Goal: Use online tool/utility: Utilize a website feature to perform a specific function

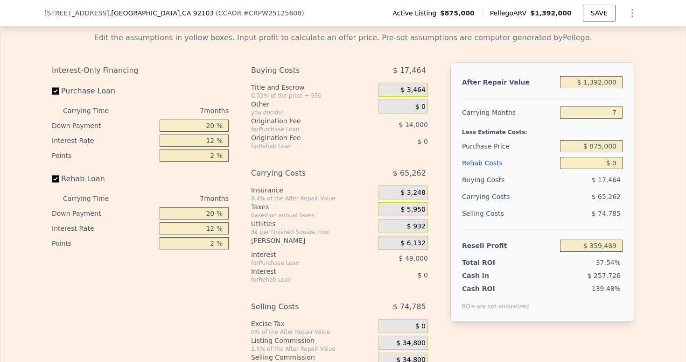
scroll to position [1519, 0]
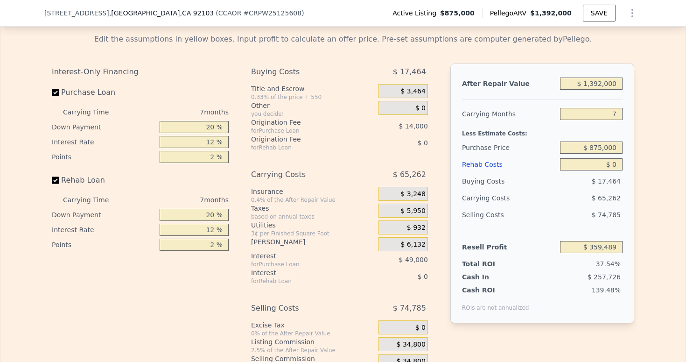
click at [616, 170] on input "$ 0" at bounding box center [591, 164] width 63 height 12
type input "$ 5"
type input "$ 359,484"
type input "$ 50"
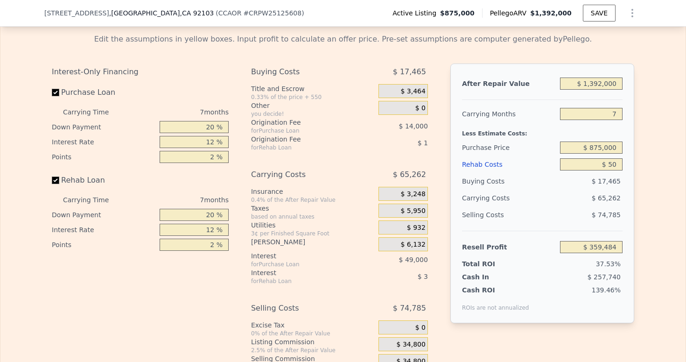
type input "$ 359,438"
type input "$ 500"
type input "$ 358,953"
type input "$ 5,000"
type input "$ 354,129"
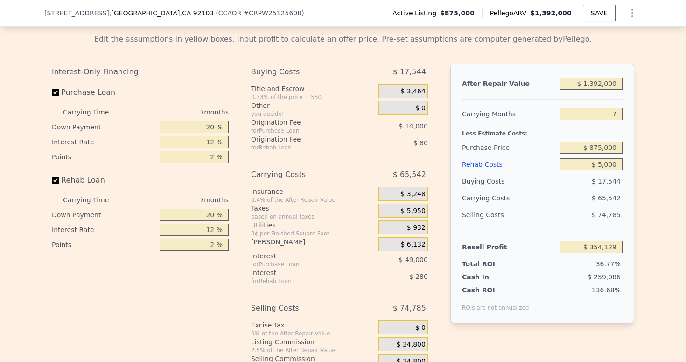
type input "$ 50,000"
type input "$ 305,889"
type input "$ 50,000"
click at [649, 205] on div "Edit the assumptions in yellow boxes. Input profit to calculate an offer price.…" at bounding box center [342, 206] width 685 height 361
click at [597, 120] on input "7" at bounding box center [591, 114] width 63 height 12
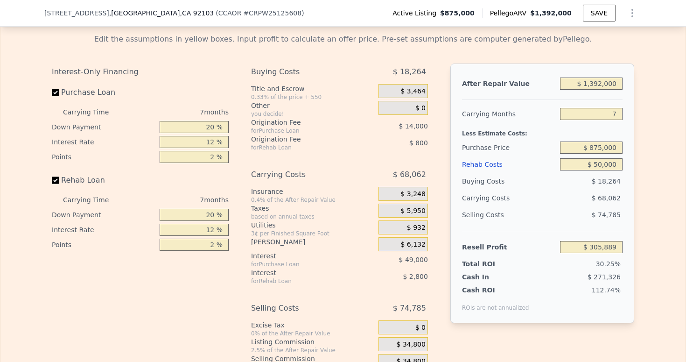
click at [597, 120] on input "7" at bounding box center [591, 114] width 63 height 12
type input "4"
type input "$ 335,059"
type input "4"
click at [639, 129] on div "Edit the assumptions in yellow boxes. Input profit to calculate an offer price.…" at bounding box center [342, 206] width 685 height 361
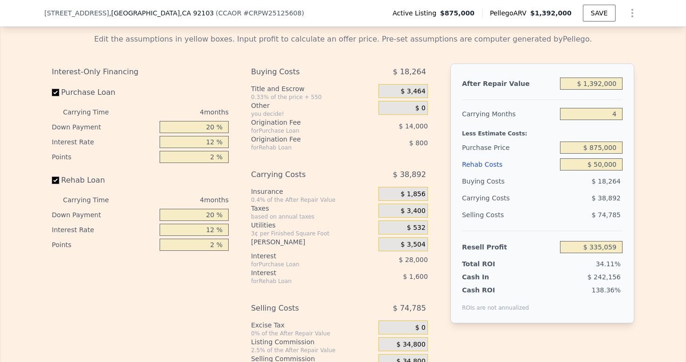
click at [195, 133] on input "20 %" at bounding box center [194, 127] width 69 height 12
type input "10 %"
type input "$ 329,809"
type input "10 %"
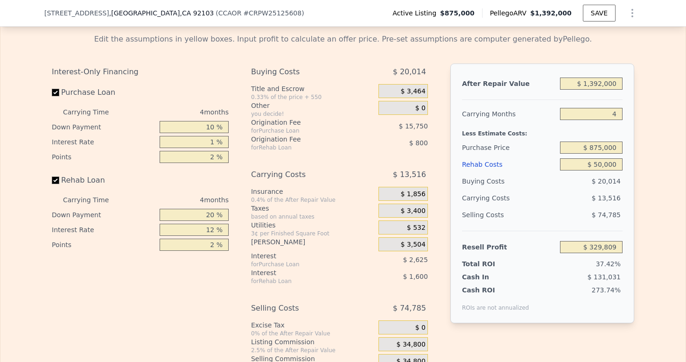
type input "1 %"
type input "$ 358,685"
type input ".7 %"
type input "$ 368,923"
type input ".75 %"
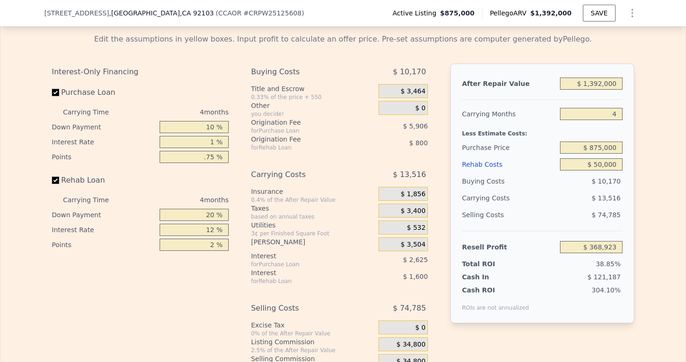
type input "$ 368,529"
click at [196, 133] on input "10 %" at bounding box center [194, 127] width 69 height 12
type input "0.75 %"
click at [196, 133] on input "10 %" at bounding box center [194, 127] width 69 height 12
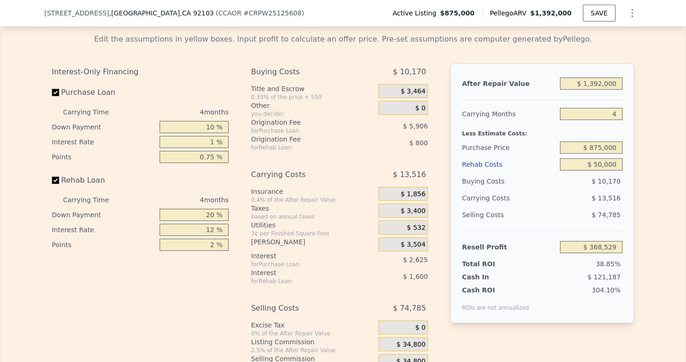
type input "0 %"
type input "$ 367,580"
type input "0 %"
click at [207, 148] on input "1 %" at bounding box center [194, 142] width 69 height 12
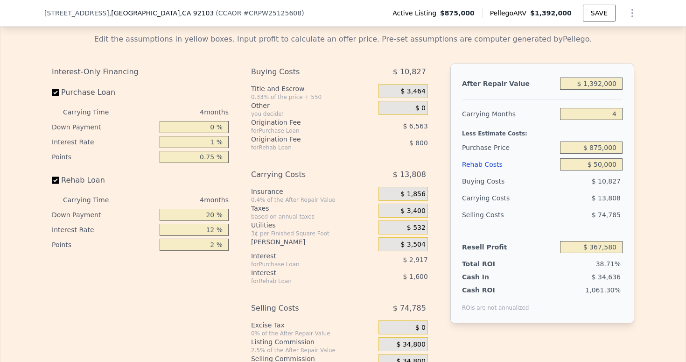
type input "9 %"
type input "$ 344,244"
type input "9.9 %"
type input "$ 341,620"
type input "9.95 %"
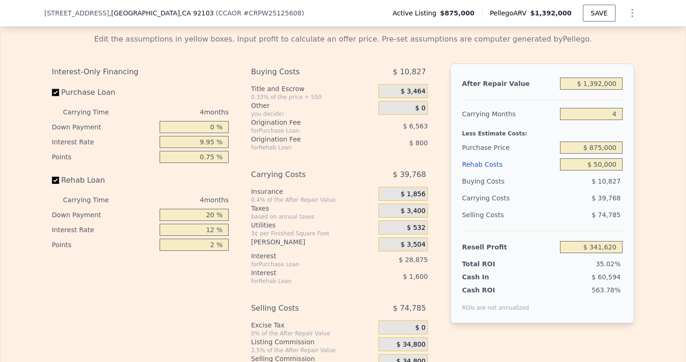
type input "$ 341,476"
type input "9.95 %"
click at [237, 191] on div "Interest-Only Financing Purchase Loan Carrying Time 4 months Down Payment 0 % I…" at bounding box center [343, 225] width 582 height 324
click at [192, 221] on input "20 %" at bounding box center [194, 215] width 69 height 12
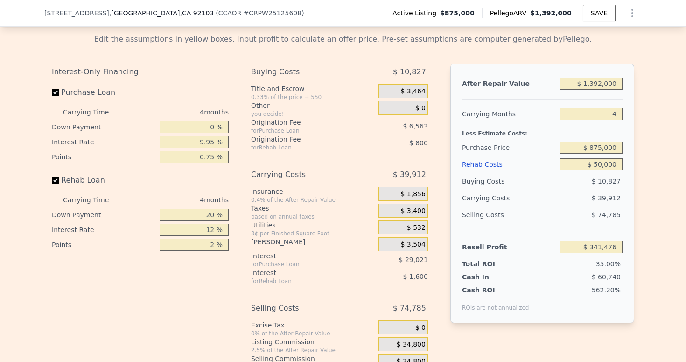
type input "0 %"
type input "$ 340,876"
type input "0 %"
type input "9 %"
type input "$ 341,376"
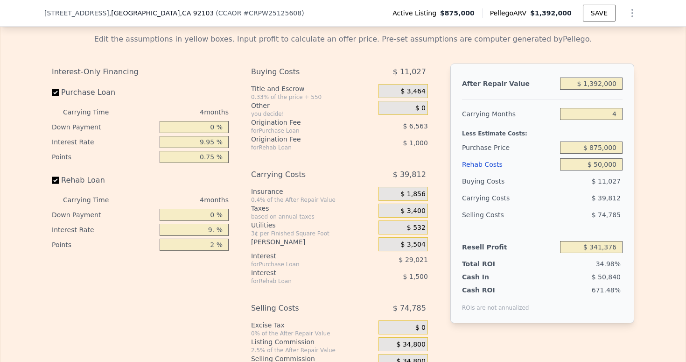
type input "9.9 %"
type input "$ 341,224"
type input "9.95 %"
type input "$ 341,216"
type input "9.95 %"
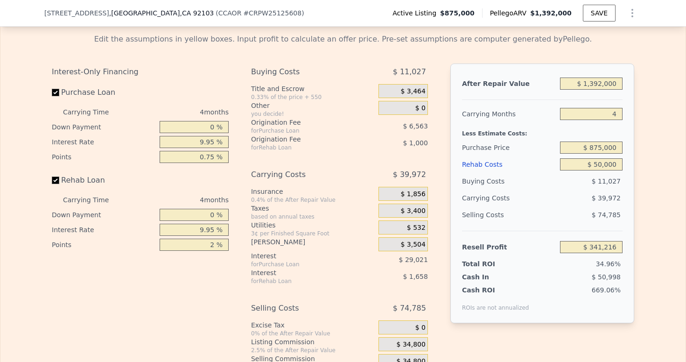
type input "0 %"
type input "$ 342,216"
type input "0.7 %"
type input "$ 341,866"
type input "0.75 %"
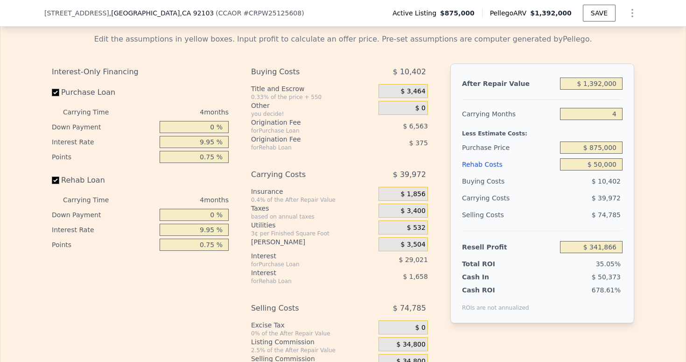
type input "$ 341,841"
type input "0.75 %"
click at [238, 302] on div "Interest-Only Financing Purchase Loan Carrying Time 4 months Down Payment 0 % I…" at bounding box center [343, 225] width 582 height 324
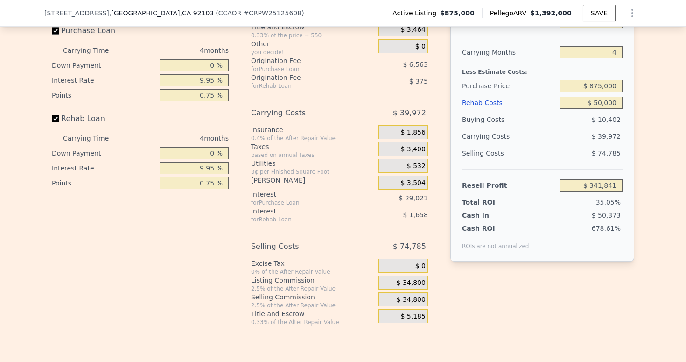
scroll to position [1578, 0]
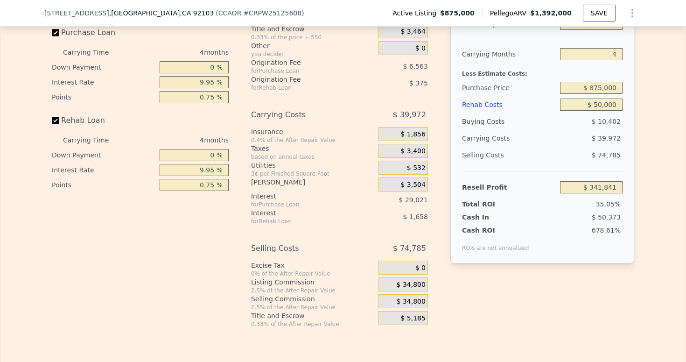
click at [597, 30] on input "$ 1,392,000" at bounding box center [591, 24] width 63 height 12
type input "$ 1"
type input "-$ 974,067"
type input "$ 11"
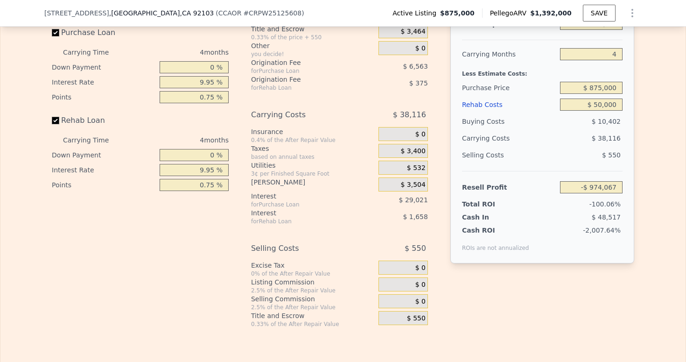
type input "-$ 974,057"
type input "$ 111"
type input "-$ 973,963"
type input "$ 1,111"
type input "-$ 973,018"
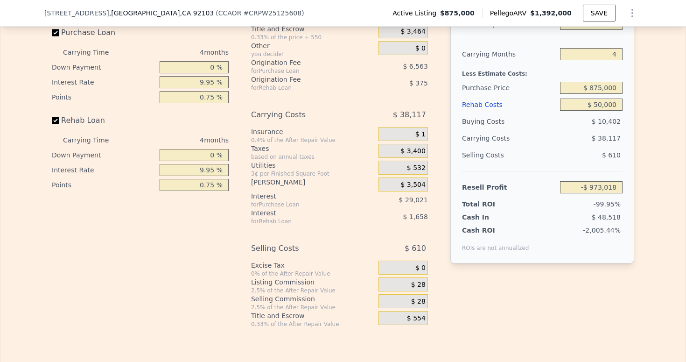
type input "$ 11,111"
type input "-$ 963,565"
type input "$ 111,111"
type input "-$ 869,031"
type input "$ 11,111"
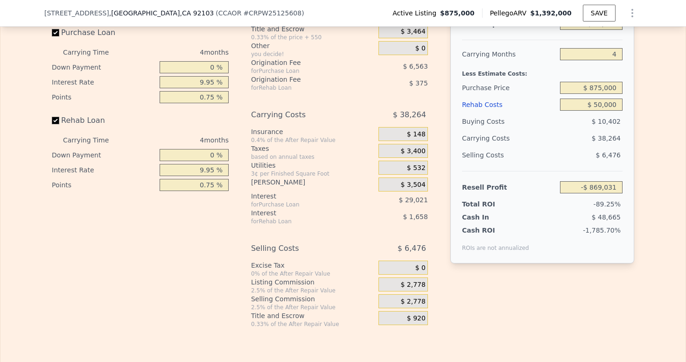
type input "-$ 963,565"
type input "$ 1,111"
type input "-$ 973,018"
type input "$ 111"
type input "-$ 973,963"
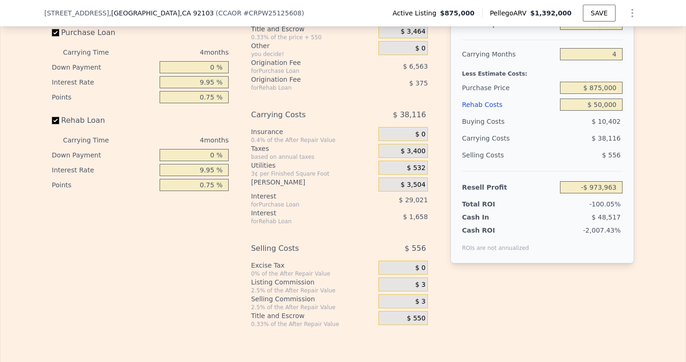
type input "$ 11"
type input "-$ 974,057"
type input "$ 1"
type input "-$ 974,067"
type input "$ 110"
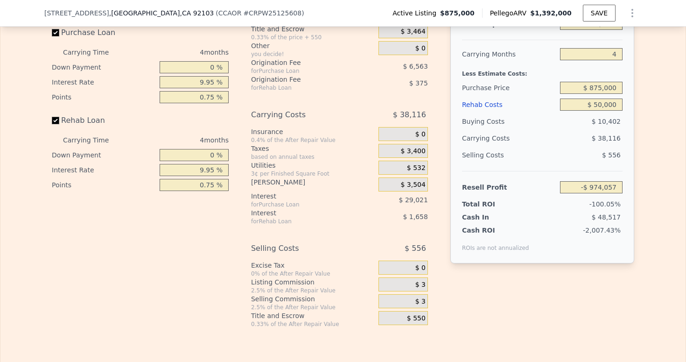
type input "-$ 973,964"
type input "$ 1,100"
type input "-$ 973,029"
type input "$ 11,000"
type input "-$ 963,670"
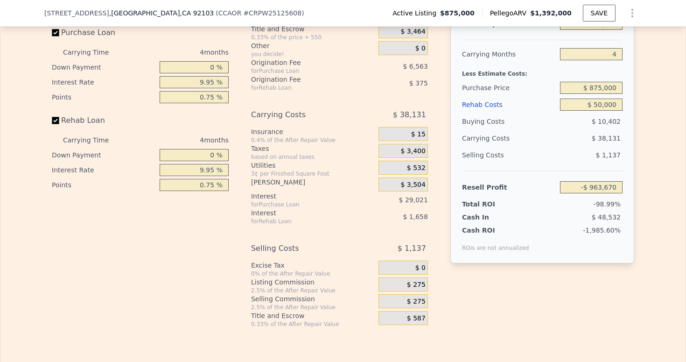
type input "$ 110,000"
type input "-$ 870,081"
type input "$ 1,100,000"
type input "$ 65,802"
type input "$ 1,100,000"
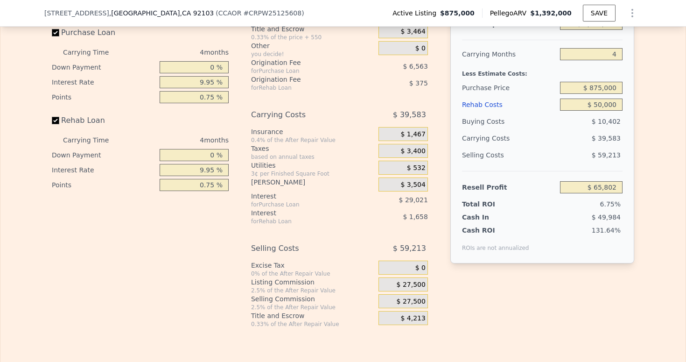
click at [649, 113] on div "Edit the assumptions in yellow boxes. Input profit to calculate an offer price.…" at bounding box center [342, 146] width 685 height 361
click at [599, 60] on input "4" at bounding box center [591, 54] width 63 height 12
type input "3"
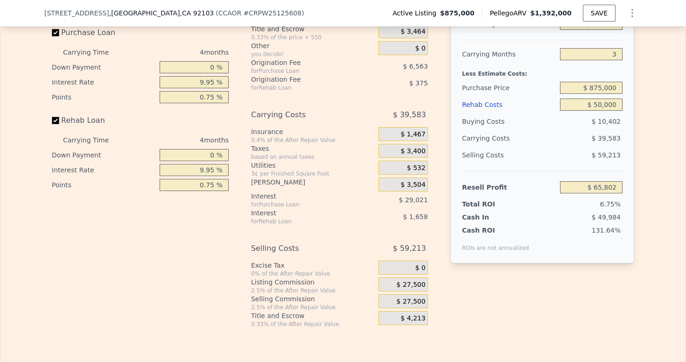
type input "$ 75,698"
type input "3"
click at [657, 108] on div "Edit the assumptions in yellow boxes. Input profit to calculate an offer price.…" at bounding box center [342, 146] width 685 height 361
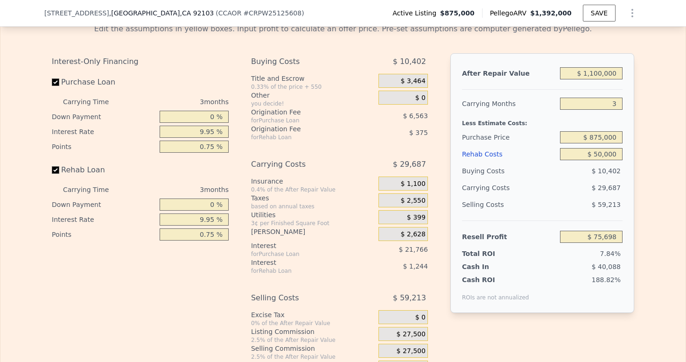
scroll to position [1528, 0]
click at [591, 80] on input "$ 1,100,000" at bounding box center [591, 74] width 63 height 12
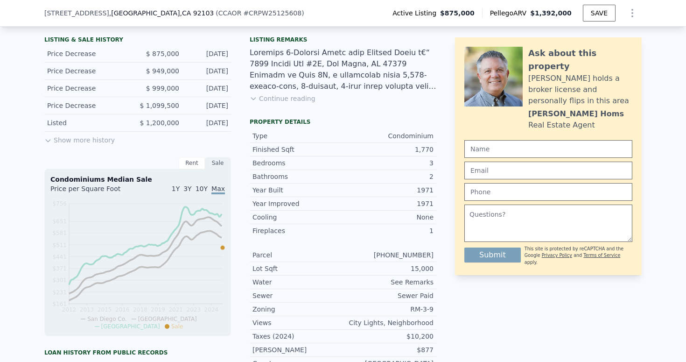
scroll to position [225, 0]
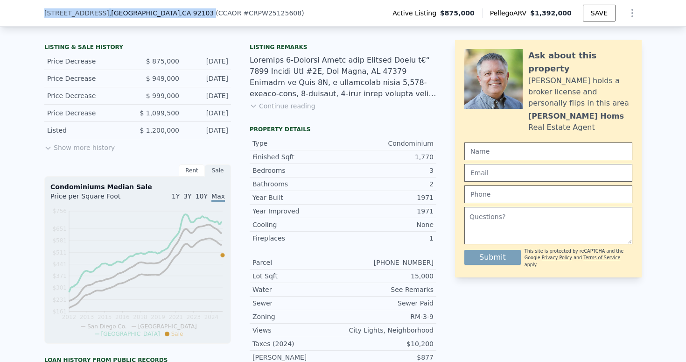
drag, startPoint x: 179, startPoint y: 13, endPoint x: 34, endPoint y: 12, distance: 144.7
click at [34, 12] on div "[STREET_ADDRESS] ( CCAOR # CRPW25125608 ) Active Listing $875,000 Pellego ARV $…" at bounding box center [343, 13] width 686 height 27
copy div "[STREET_ADDRESS]"
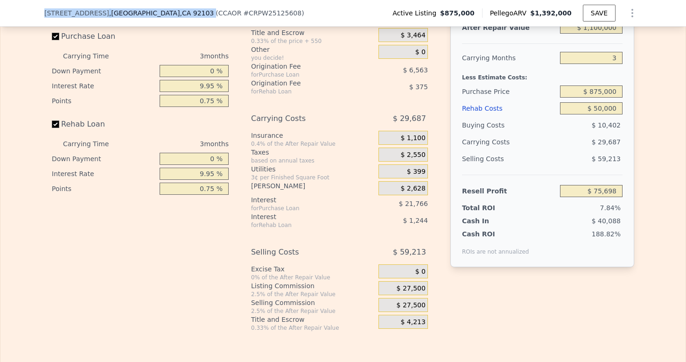
scroll to position [1576, 0]
click at [593, 33] on input "$ 1,100,000" at bounding box center [591, 27] width 63 height 12
type input "$ 100,000"
type input "-$ 869,972"
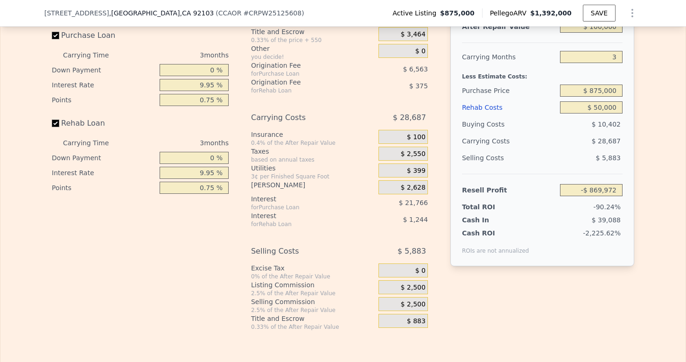
type input "$ 1,050,000"
type input "$ 28,414"
type input "$ 1,050,000"
click at [640, 148] on div "Edit the assumptions in yellow boxes. Input profit to calculate an offer price.…" at bounding box center [342, 149] width 685 height 361
click at [600, 113] on input "$ 50,000" at bounding box center [591, 107] width 63 height 12
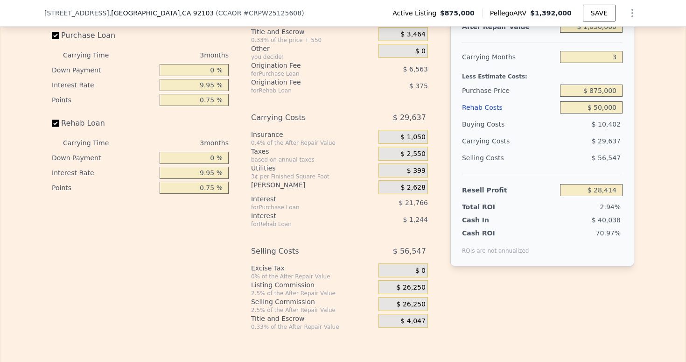
click at [600, 113] on input "$ 50,000" at bounding box center [591, 107] width 63 height 12
click at [655, 131] on div "Edit the assumptions in yellow boxes. Input profit to calculate an offer price.…" at bounding box center [342, 149] width 685 height 361
click at [601, 113] on input "$ 50,000" at bounding box center [591, 107] width 63 height 12
click at [643, 140] on div "Edit the assumptions in yellow boxes. Input profit to calculate an offer price.…" at bounding box center [342, 149] width 685 height 361
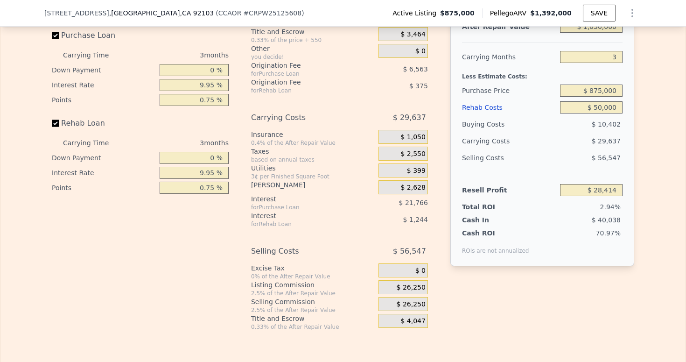
click at [588, 113] on input "$ 50,000" at bounding box center [591, 107] width 63 height 12
click at [605, 113] on input "$ 50,000" at bounding box center [591, 107] width 63 height 12
click at [636, 132] on div "Edit the assumptions in yellow boxes. Input profit to calculate an offer price.…" at bounding box center [342, 149] width 597 height 361
click at [609, 113] on input "$ 50,000" at bounding box center [591, 107] width 63 height 12
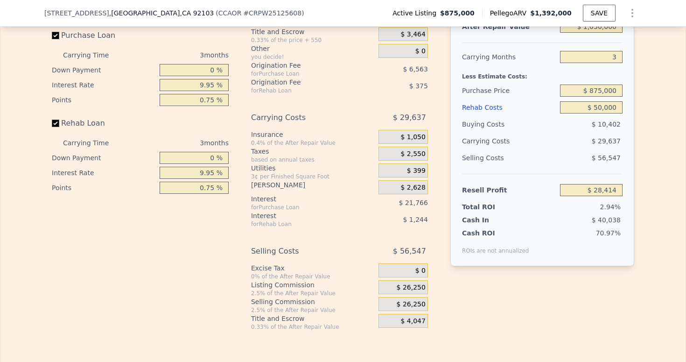
click at [609, 113] on input "$ 50,000" at bounding box center [591, 107] width 63 height 12
click at [641, 142] on div "Edit the assumptions in yellow boxes. Input profit to calculate an offer price.…" at bounding box center [342, 149] width 685 height 361
click at [603, 113] on input "$ 50,000" at bounding box center [591, 107] width 63 height 12
click at [596, 97] on input "$ 875,000" at bounding box center [591, 90] width 63 height 12
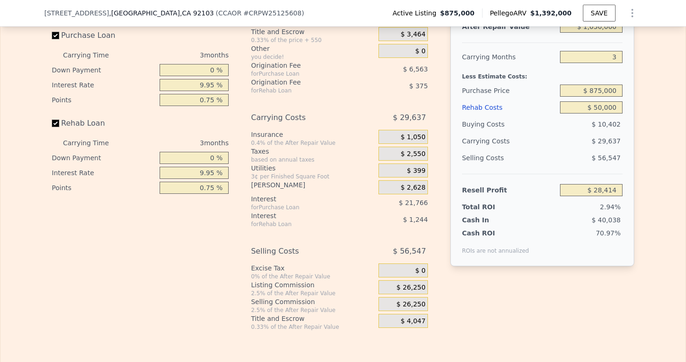
click at [601, 113] on input "$ 50,000" at bounding box center [591, 107] width 63 height 12
click at [665, 135] on div "Edit the assumptions in yellow boxes. Input profit to calculate an offer price.…" at bounding box center [342, 149] width 685 height 361
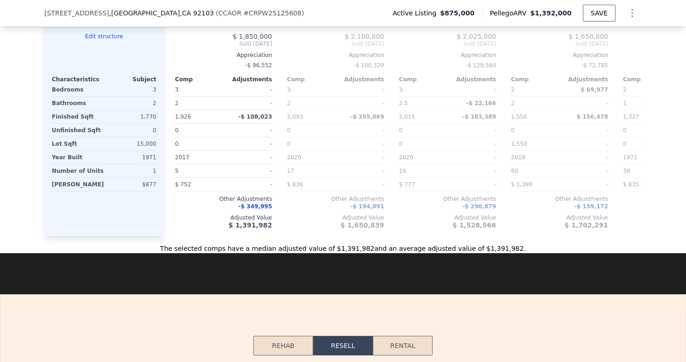
scroll to position [980, 0]
